Goal: Information Seeking & Learning: Learn about a topic

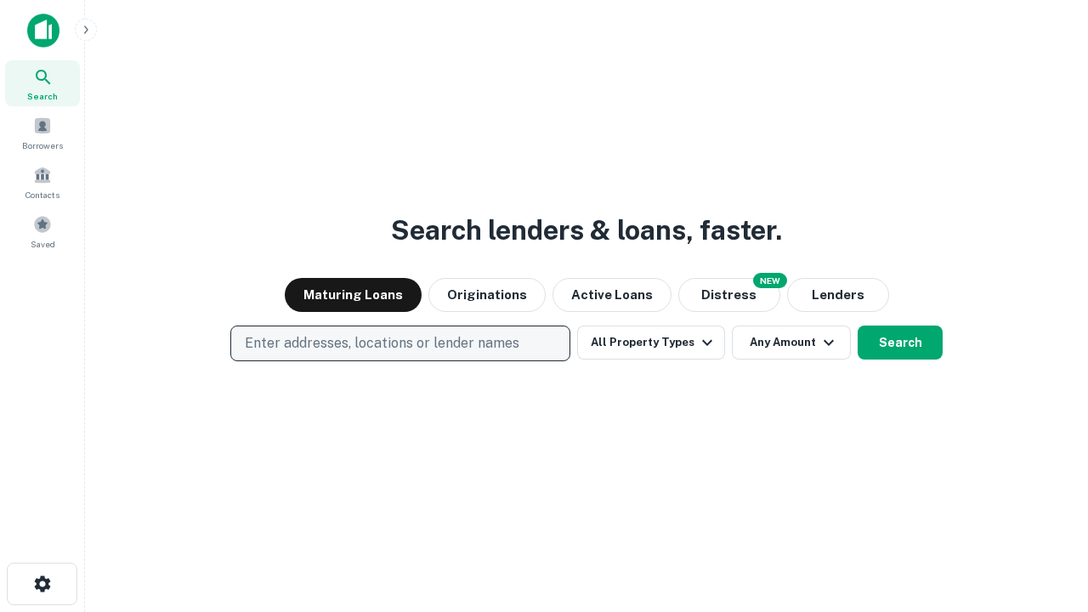
click at [399, 343] on p "Enter addresses, locations or lender names" at bounding box center [382, 343] width 274 height 20
type input "**********"
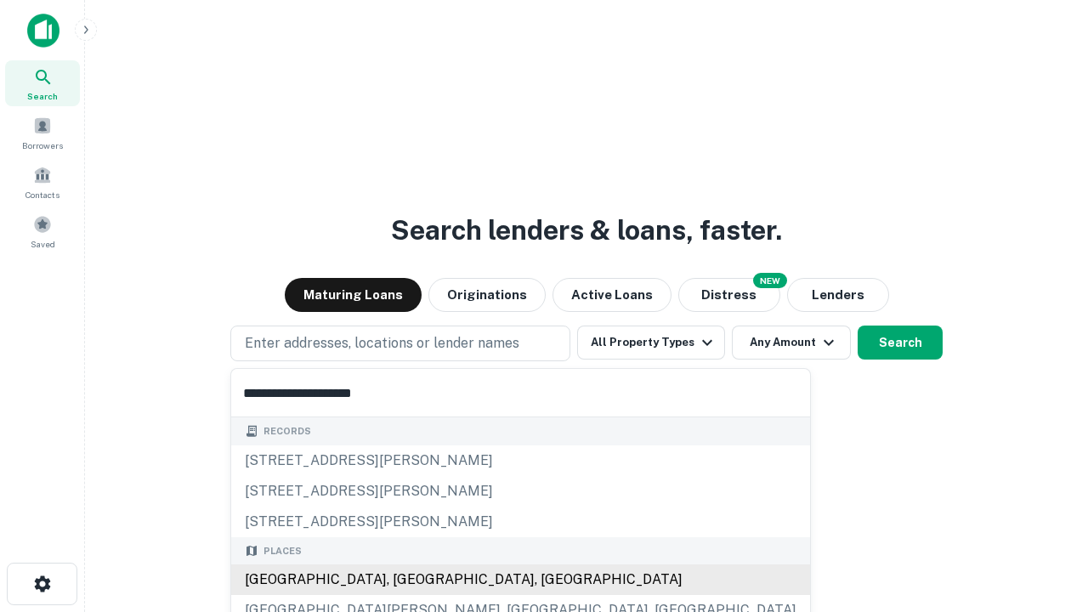
click at [406, 580] on div "[GEOGRAPHIC_DATA], [GEOGRAPHIC_DATA], [GEOGRAPHIC_DATA]" at bounding box center [520, 579] width 579 height 31
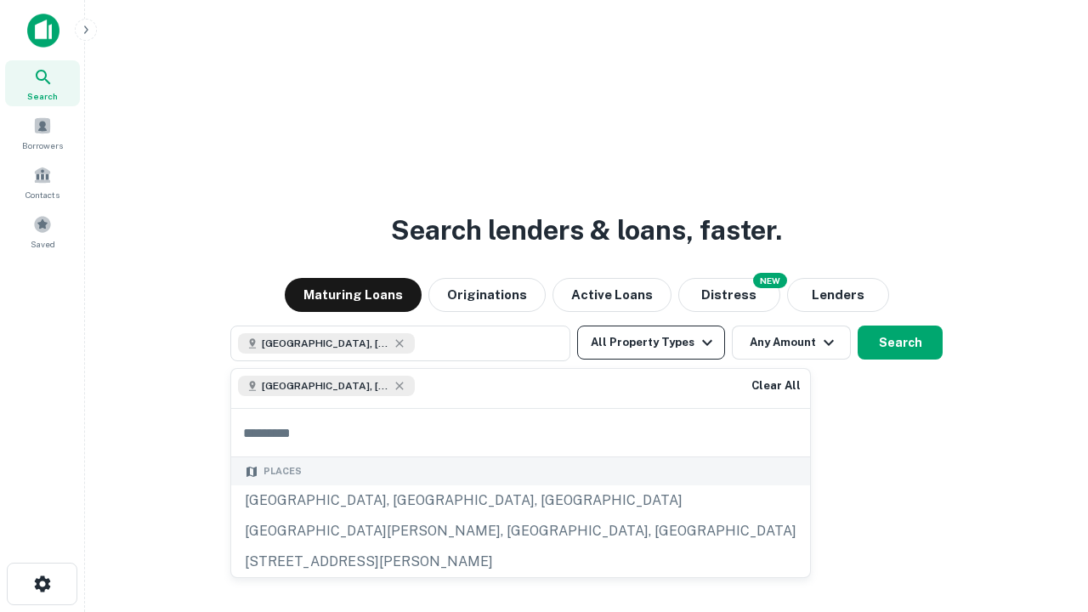
click at [651, 342] on button "All Property Types" at bounding box center [651, 342] width 148 height 34
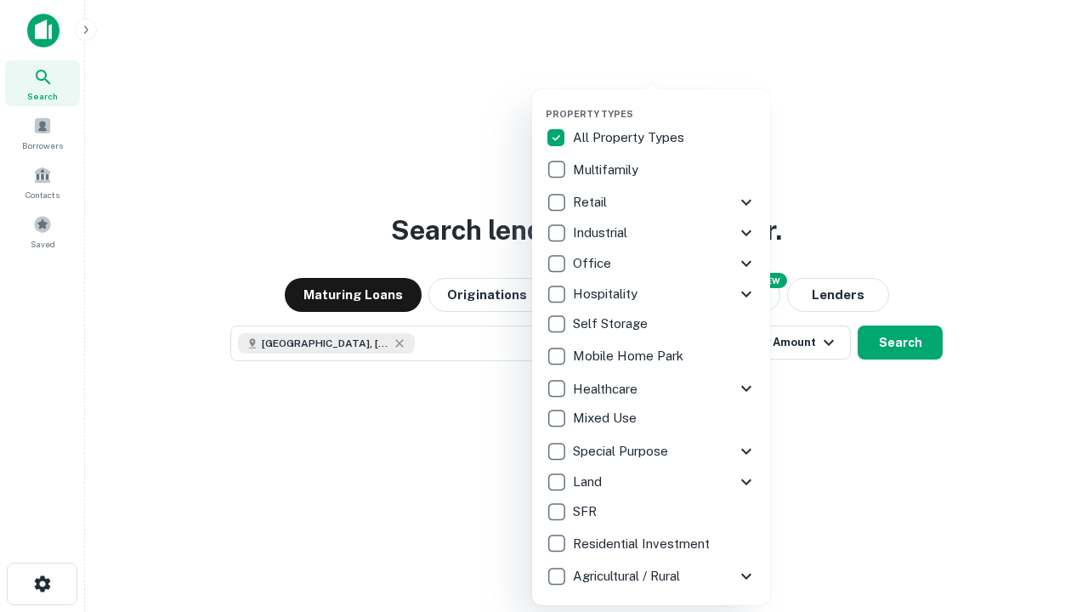
click at [665, 103] on button "button" at bounding box center [665, 103] width 238 height 1
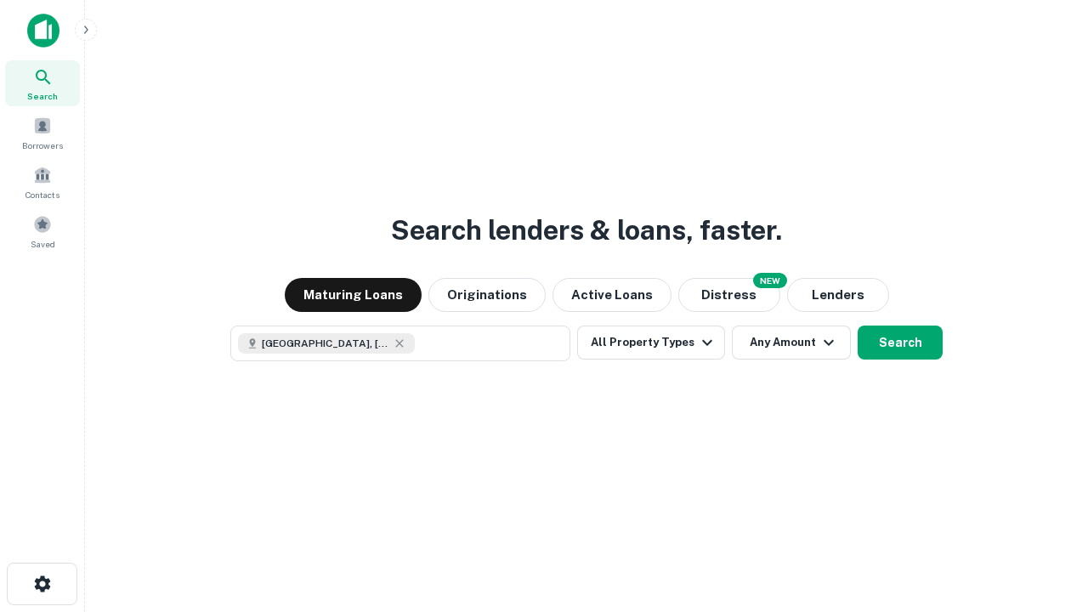
scroll to position [27, 0]
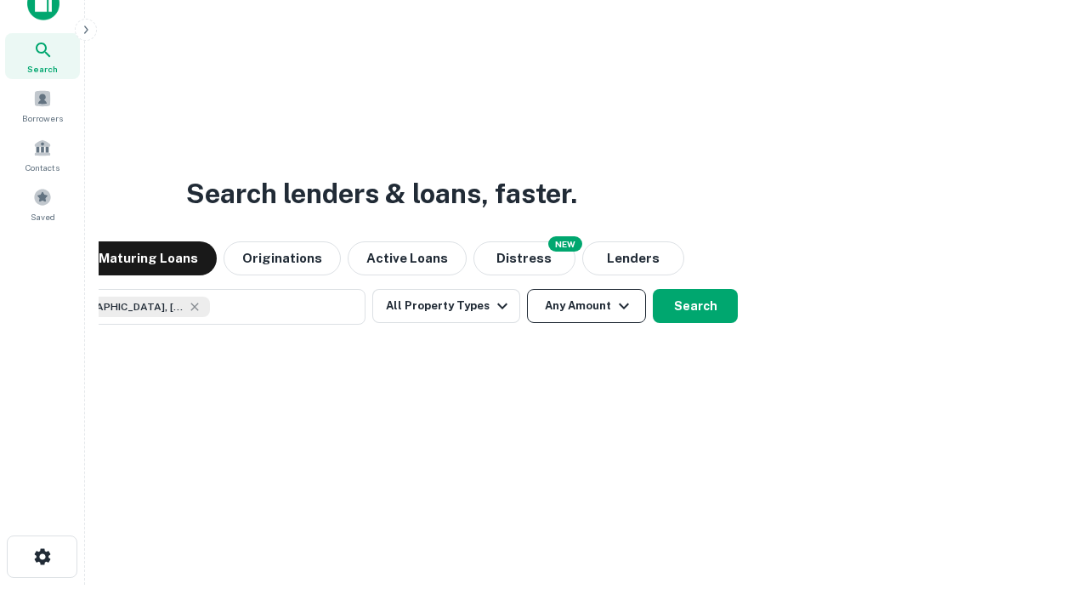
click at [527, 289] on button "Any Amount" at bounding box center [586, 306] width 119 height 34
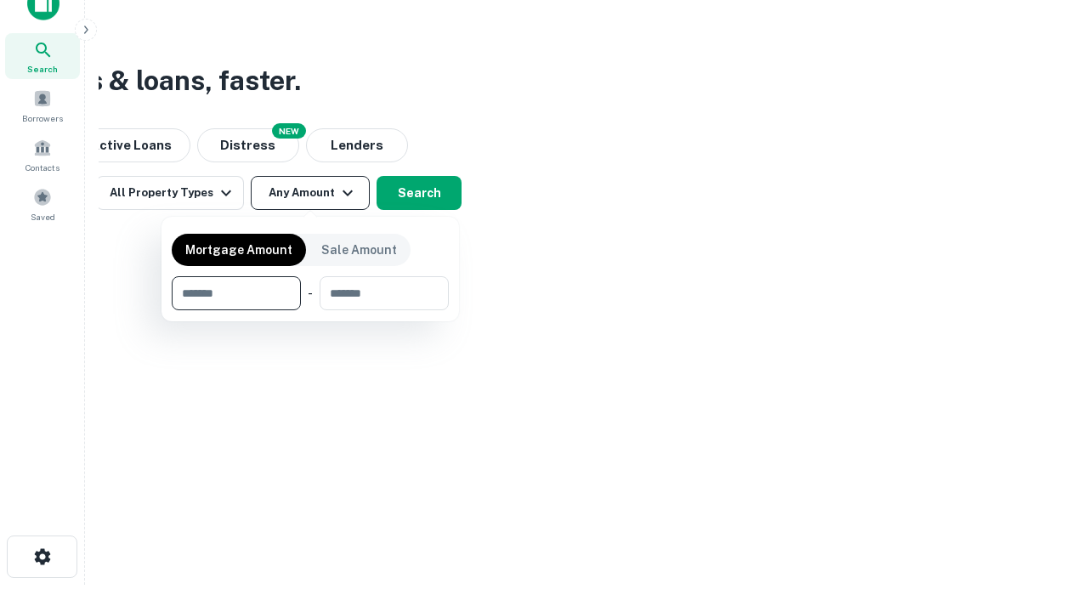
type input "*******"
click at [310, 310] on button "button" at bounding box center [310, 310] width 277 height 1
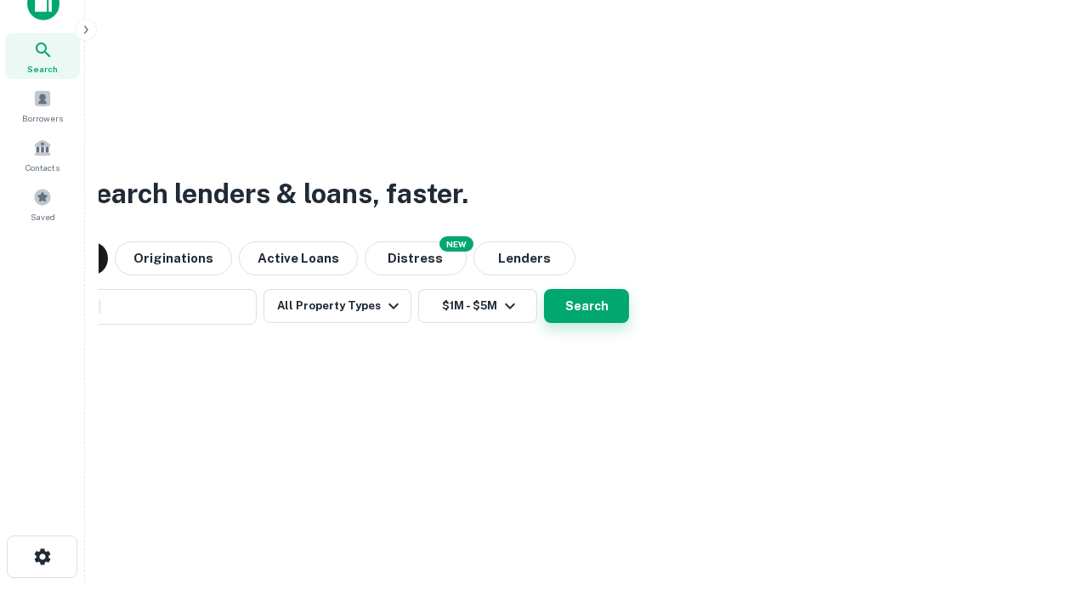
click at [544, 289] on button "Search" at bounding box center [586, 306] width 85 height 34
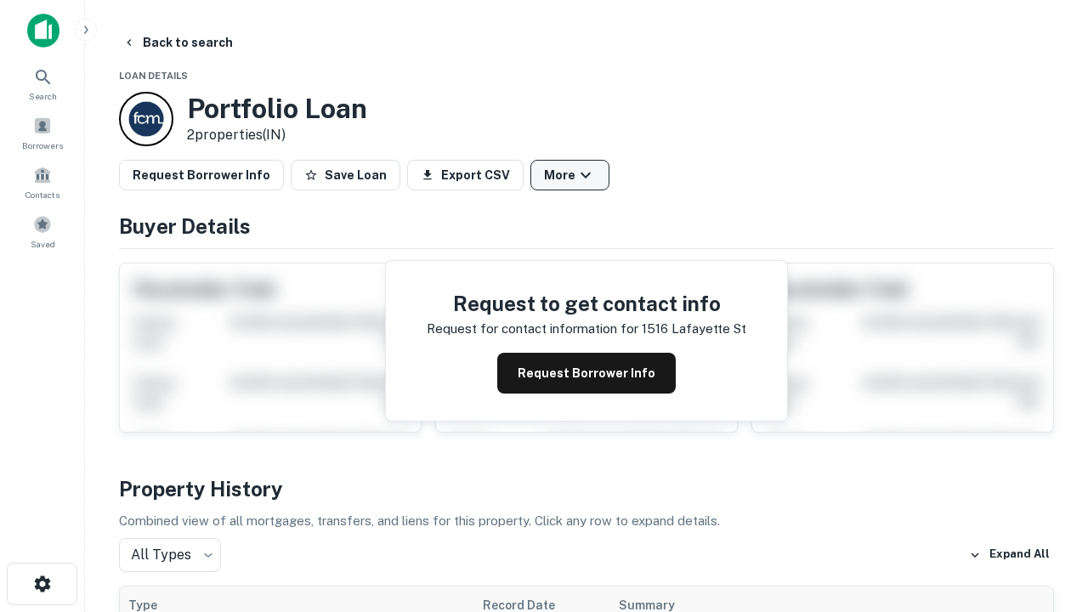
click at [569, 175] on button "More" at bounding box center [569, 175] width 79 height 31
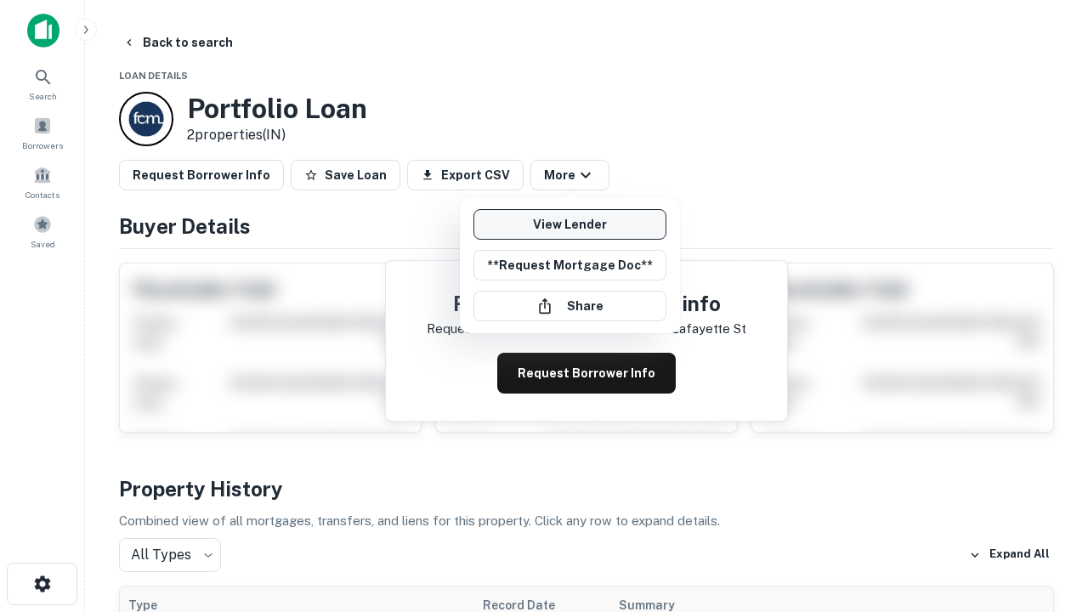
click at [569, 224] on link "View Lender" at bounding box center [569, 224] width 193 height 31
